Goal: Information Seeking & Learning: Learn about a topic

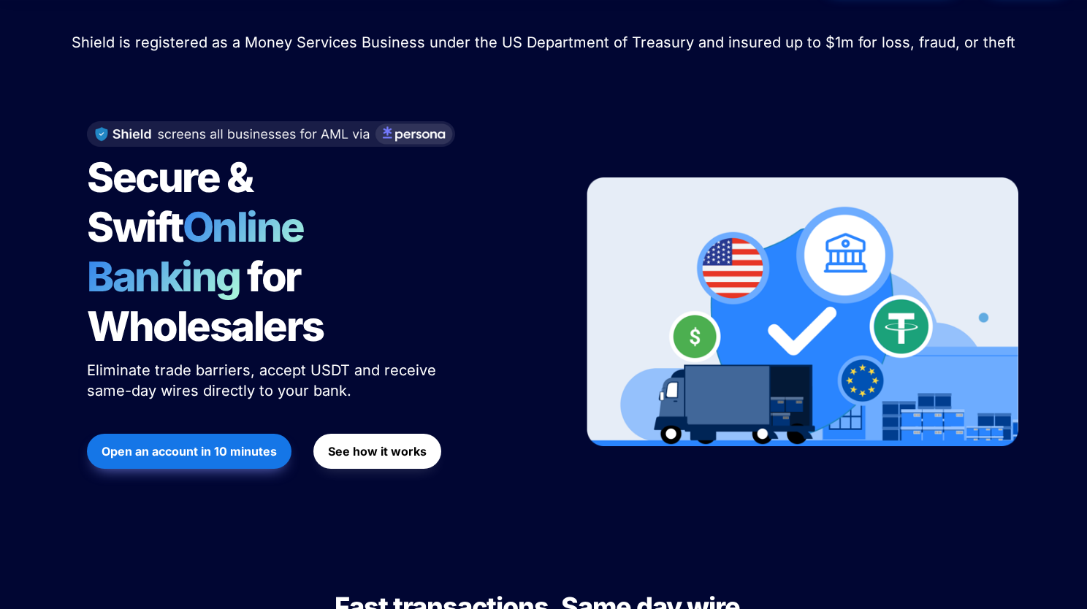
scroll to position [26, 0]
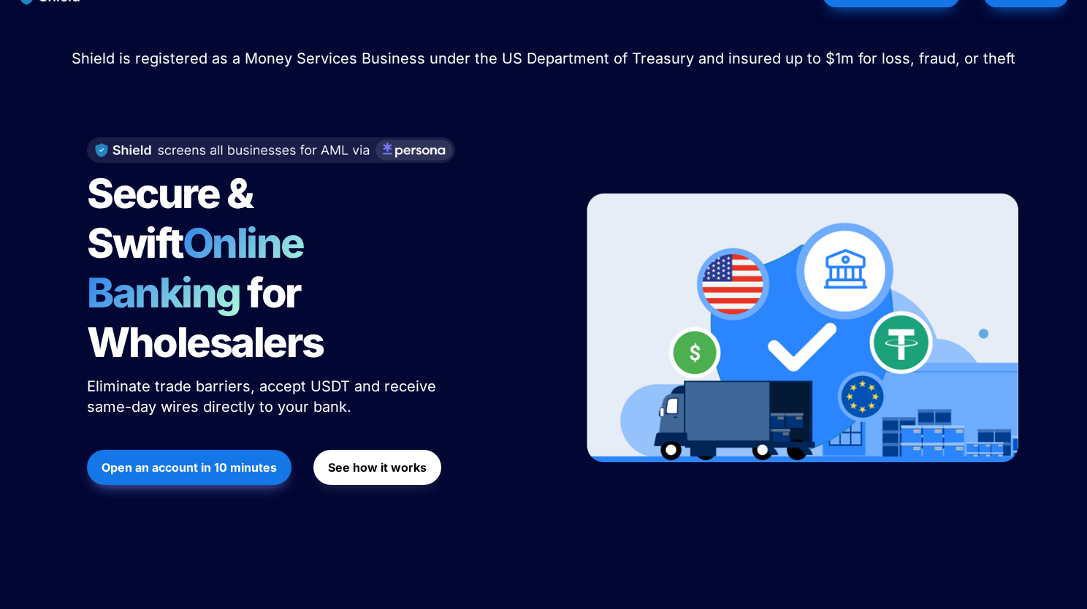
click at [33, 211] on div "Shield raised $2.1M in an oversubscribed pre-seed round! Read here to learn mor…" at bounding box center [543, 291] width 1087 height 546
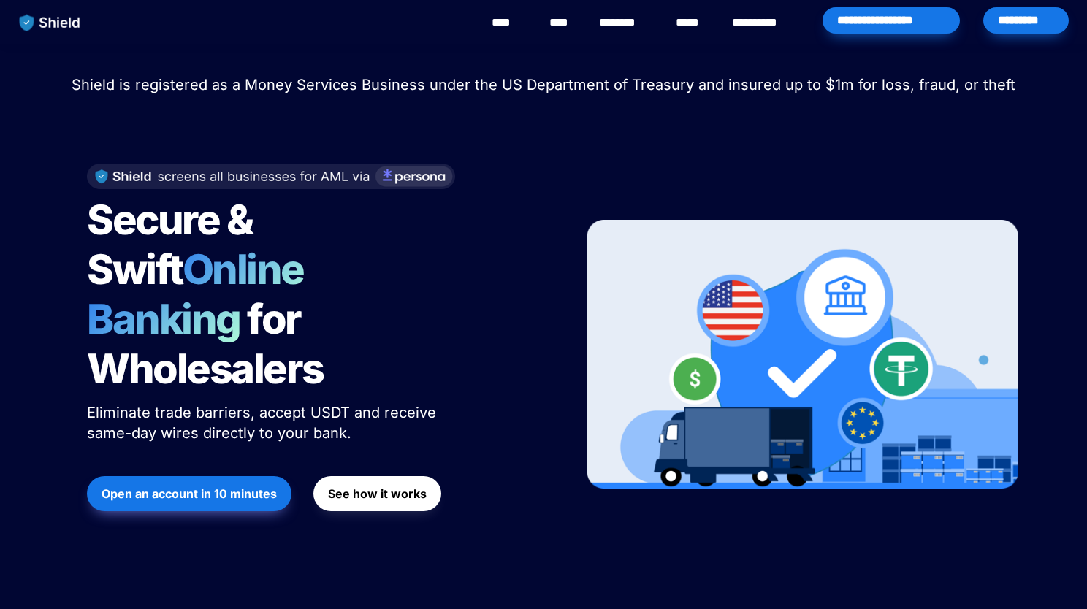
click at [541, 164] on div at bounding box center [317, 177] width 460 height 26
click at [717, 40] on div "**********" at bounding box center [595, 22] width 970 height 45
click at [623, 29] on link "********" at bounding box center [625, 23] width 52 height 18
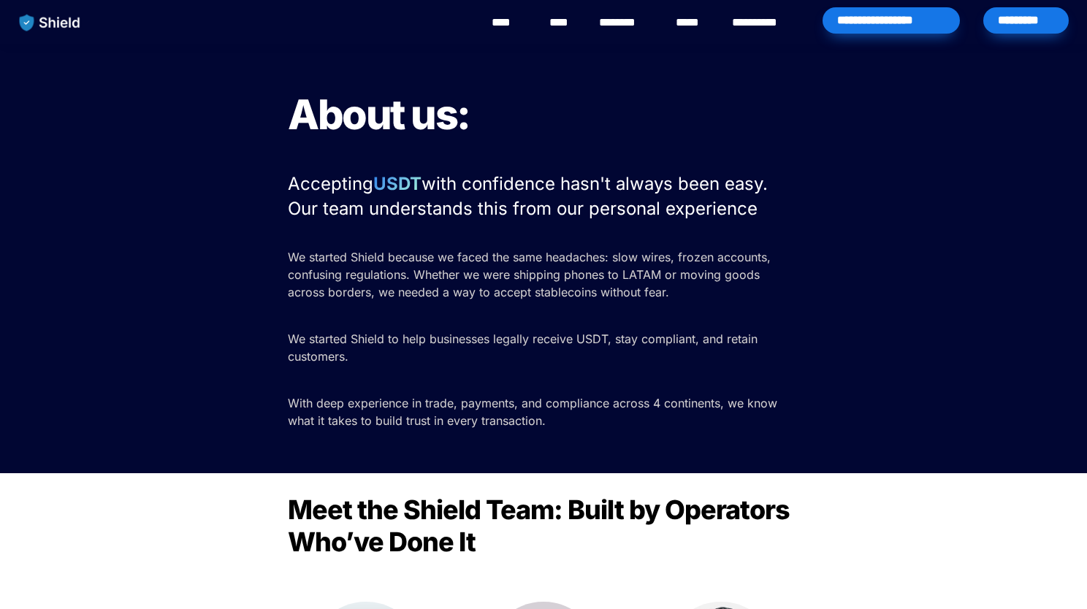
click at [674, 109] on h1 "About us:" at bounding box center [544, 114] width 512 height 61
click at [38, 201] on div "About us: Accepting USDT with confidence hasn't always been easy. Our team unde…" at bounding box center [543, 259] width 1087 height 430
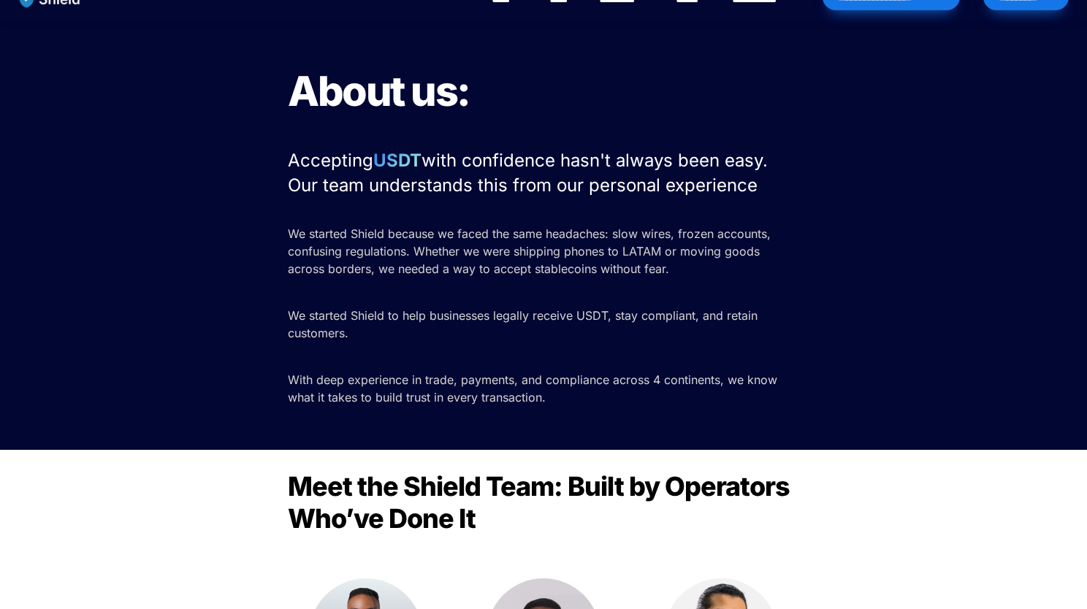
scroll to position [20, 0]
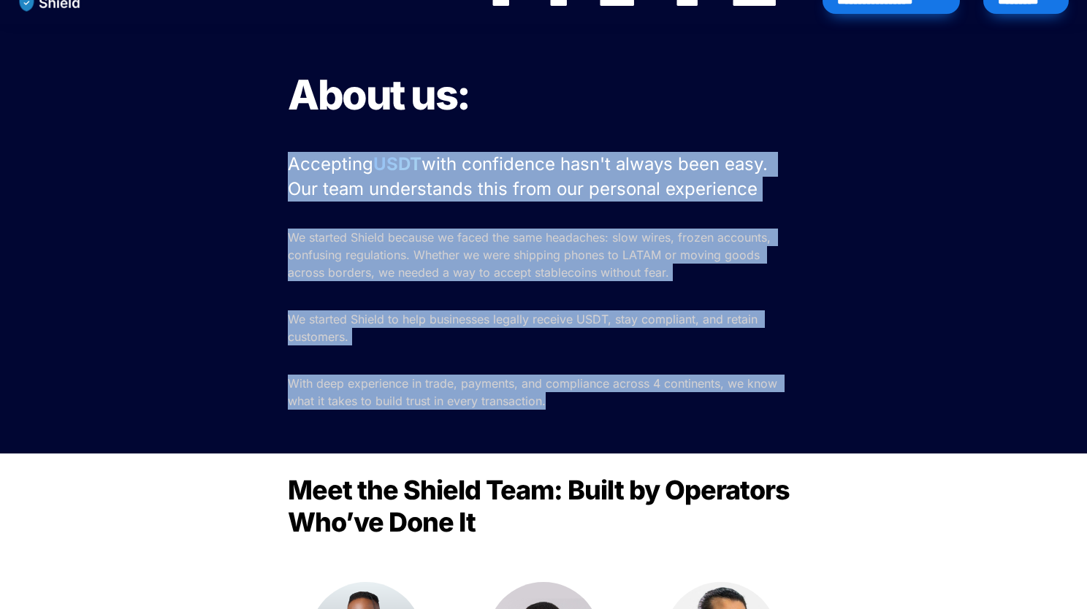
drag, startPoint x: 287, startPoint y: 164, endPoint x: 609, endPoint y: 409, distance: 404.7
click at [609, 409] on div "About us: Accepting USDT with confidence hasn't always been easy. Our team unde…" at bounding box center [543, 239] width 1087 height 430
copy div "Accepting USDT with confidence hasn't always been easy. Our team understands th…"
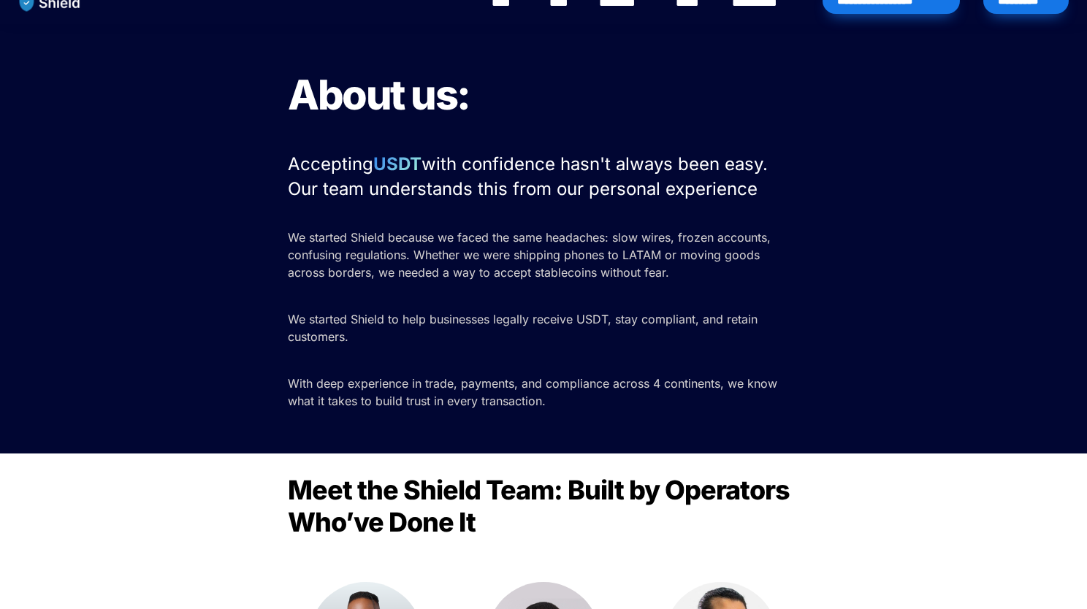
click at [791, 517] on h2 "Meet the Shield Team: Built by Operators Who’ve Done It" at bounding box center [544, 506] width 512 height 76
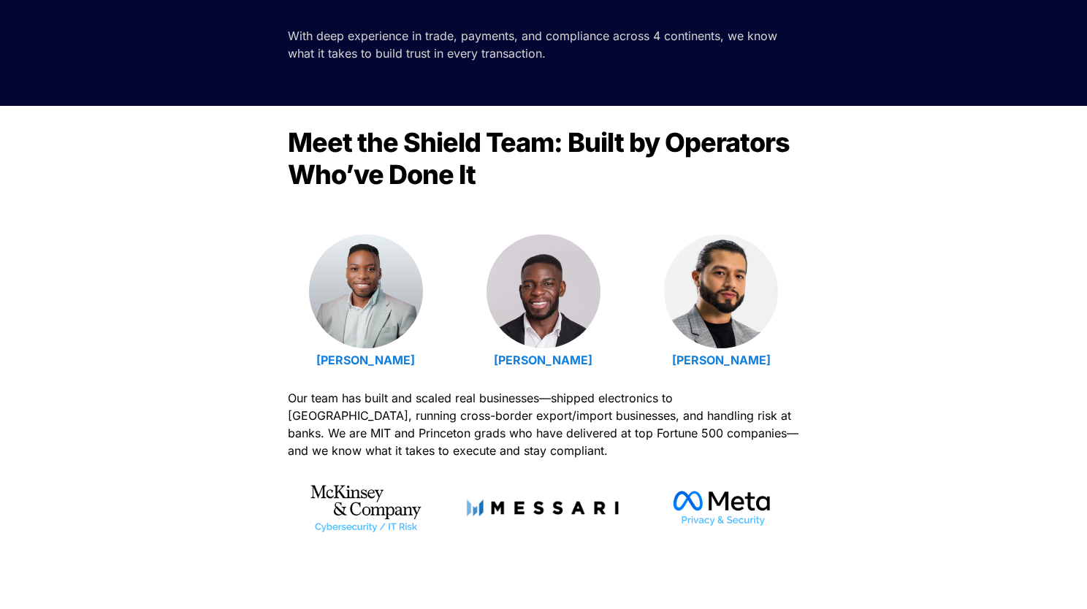
scroll to position [368, 0]
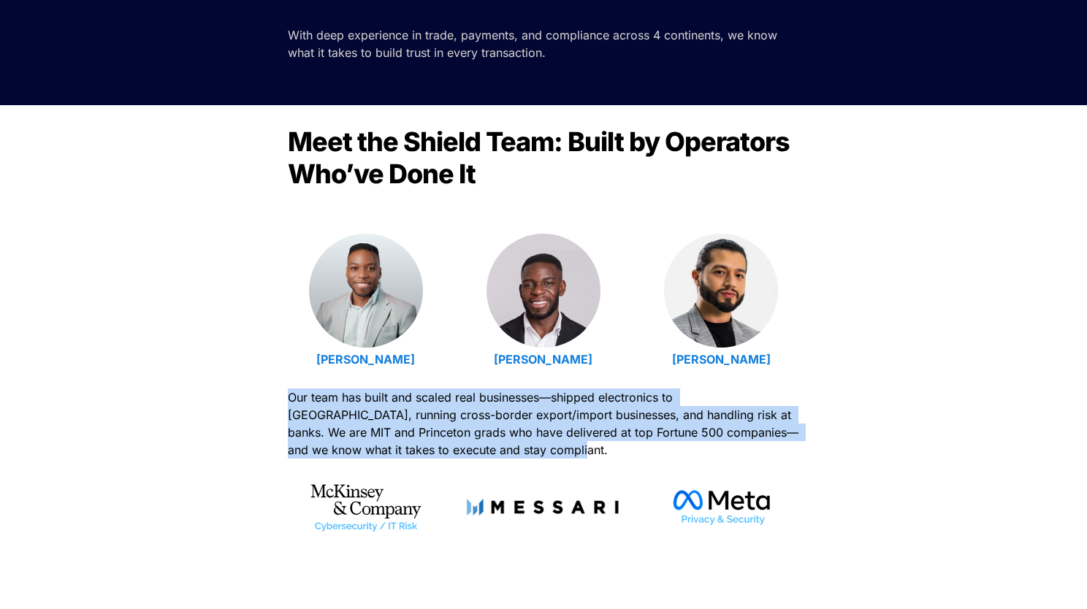
drag, startPoint x: 290, startPoint y: 392, endPoint x: 509, endPoint y: 460, distance: 229.5
click at [509, 460] on div "Meet the Shield Team: Built by Operators Who’ve Done It Emmanuel Udotong Isaiah…" at bounding box center [543, 420] width 1087 height 631
copy span "Our team has built and scaled real businesses—shipped electronics to Latin Amer…"
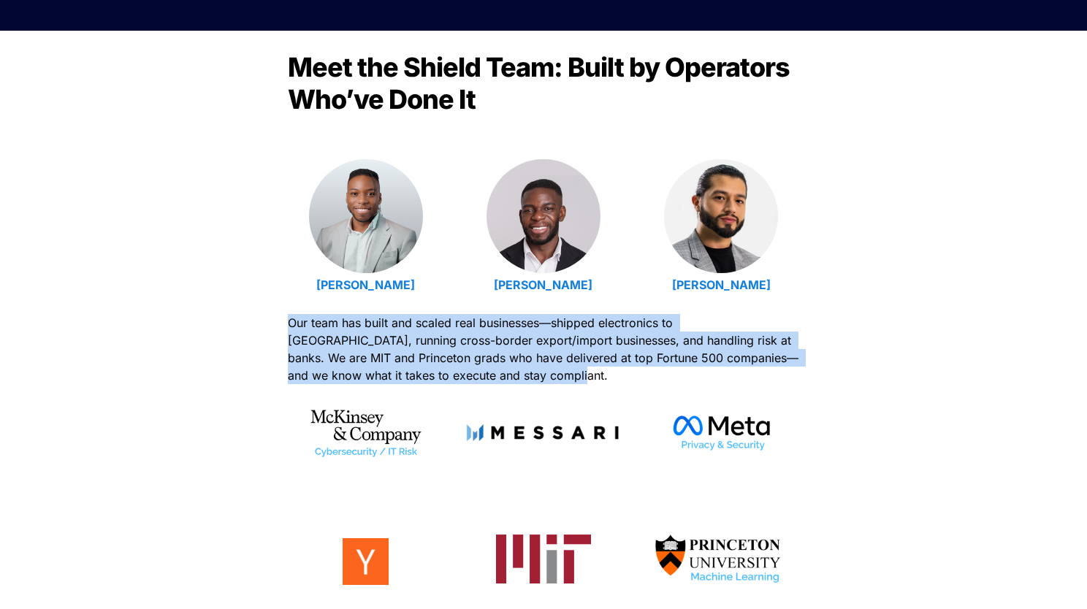
scroll to position [0, 0]
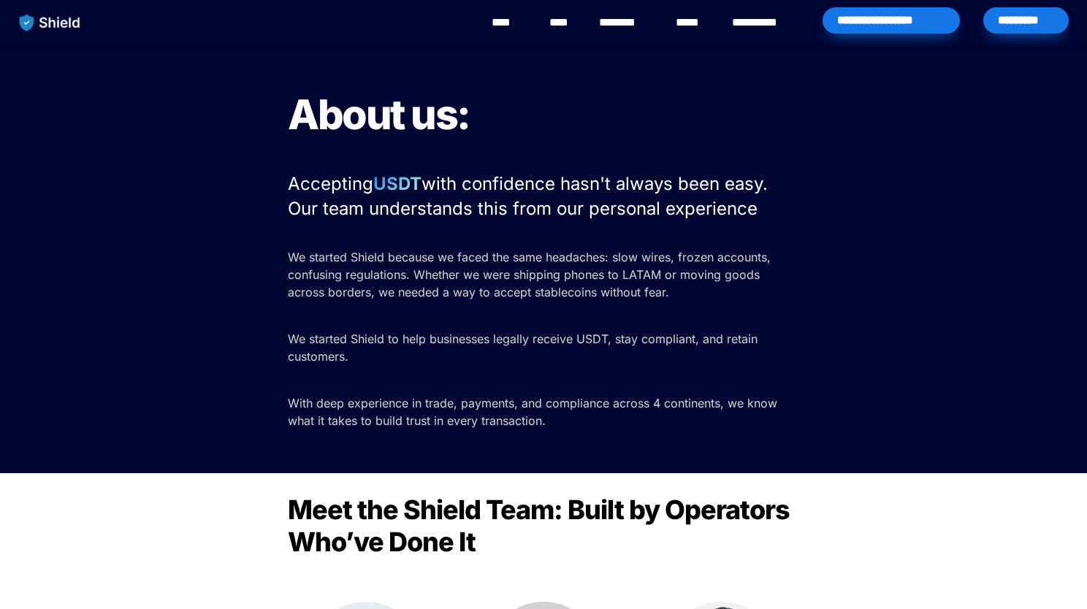
click at [688, 28] on link "****" at bounding box center [692, 23] width 32 height 18
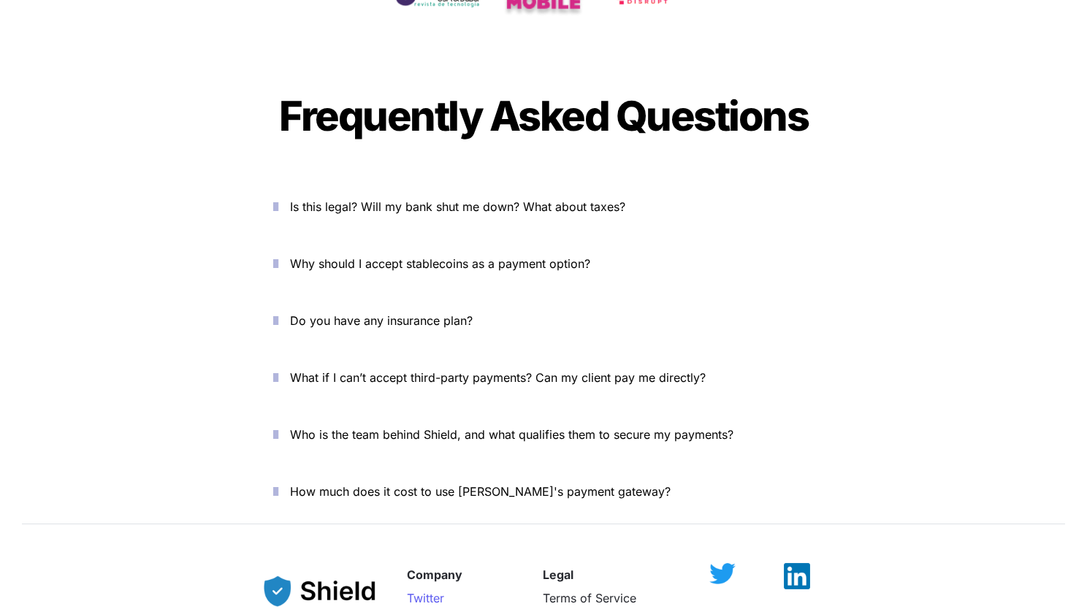
scroll to position [4815, 0]
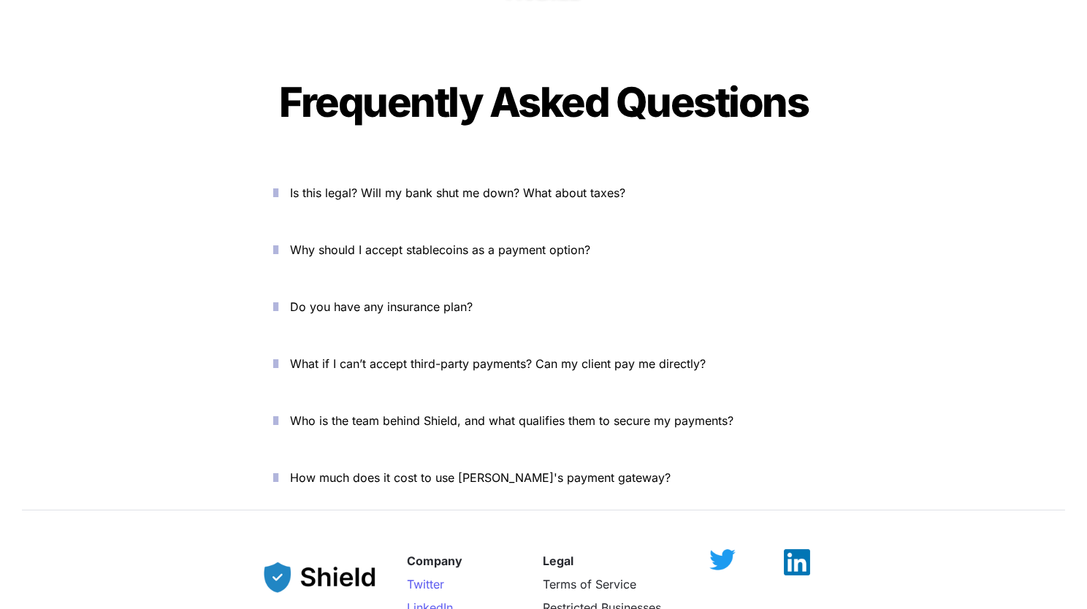
click at [605, 186] on span "Is this legal? Will my bank shut me down? What about taxes?" at bounding box center [457, 193] width 335 height 15
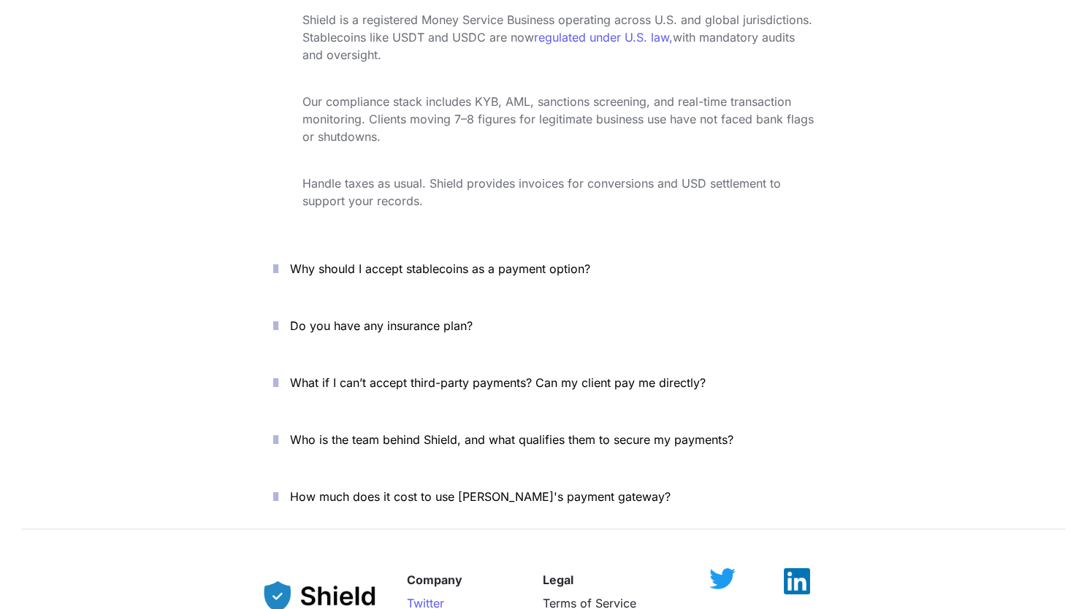
scroll to position [5024, 0]
click at [522, 488] on span "How much does it cost to use [PERSON_NAME]'s payment gateway?" at bounding box center [480, 495] width 381 height 15
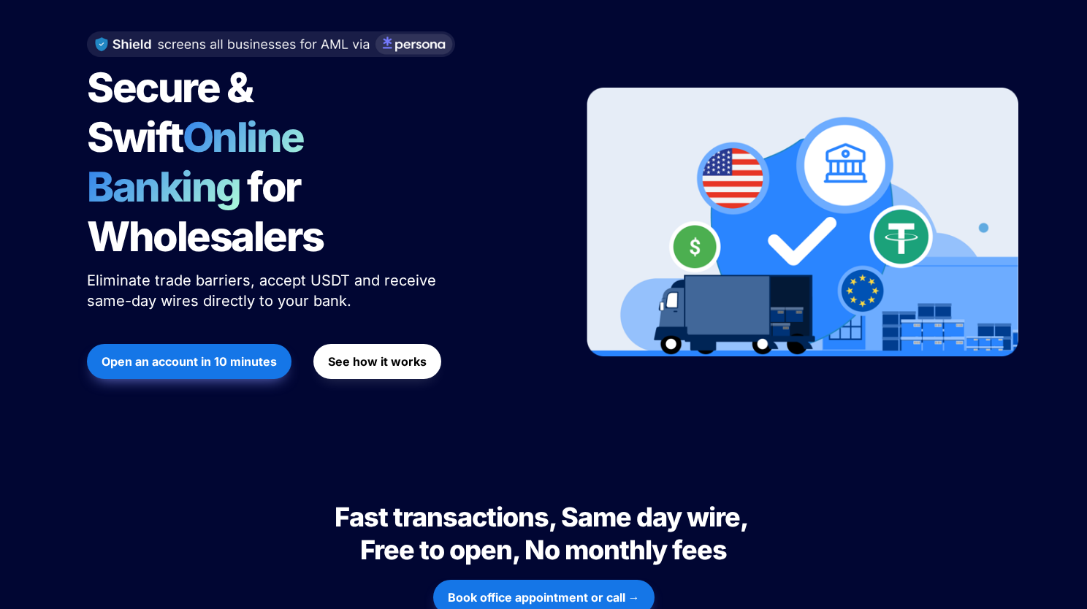
scroll to position [0, 0]
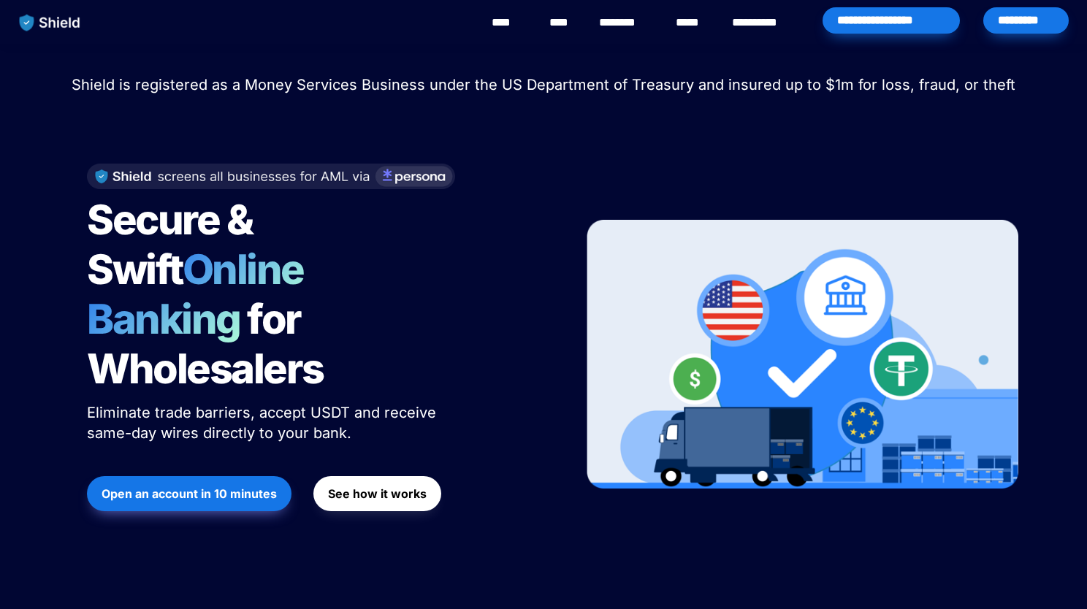
click at [1026, 26] on div "*********" at bounding box center [1026, 20] width 85 height 26
